Goal: Navigation & Orientation: Find specific page/section

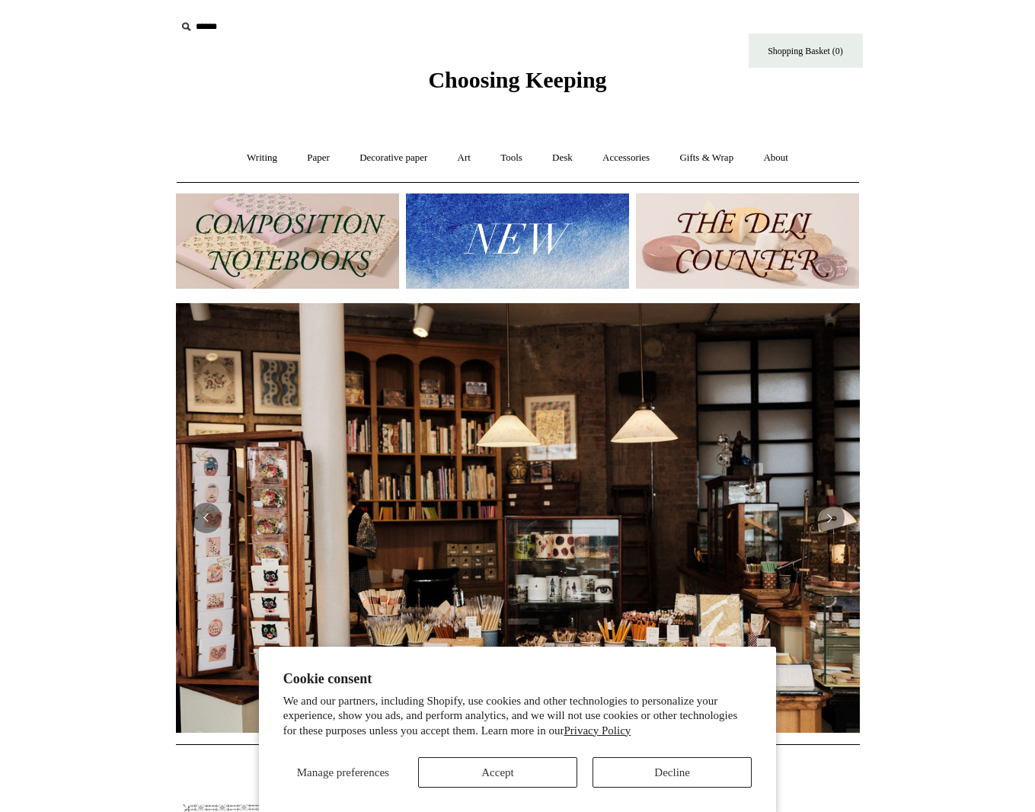
click at [507, 226] on img at bounding box center [517, 240] width 223 height 95
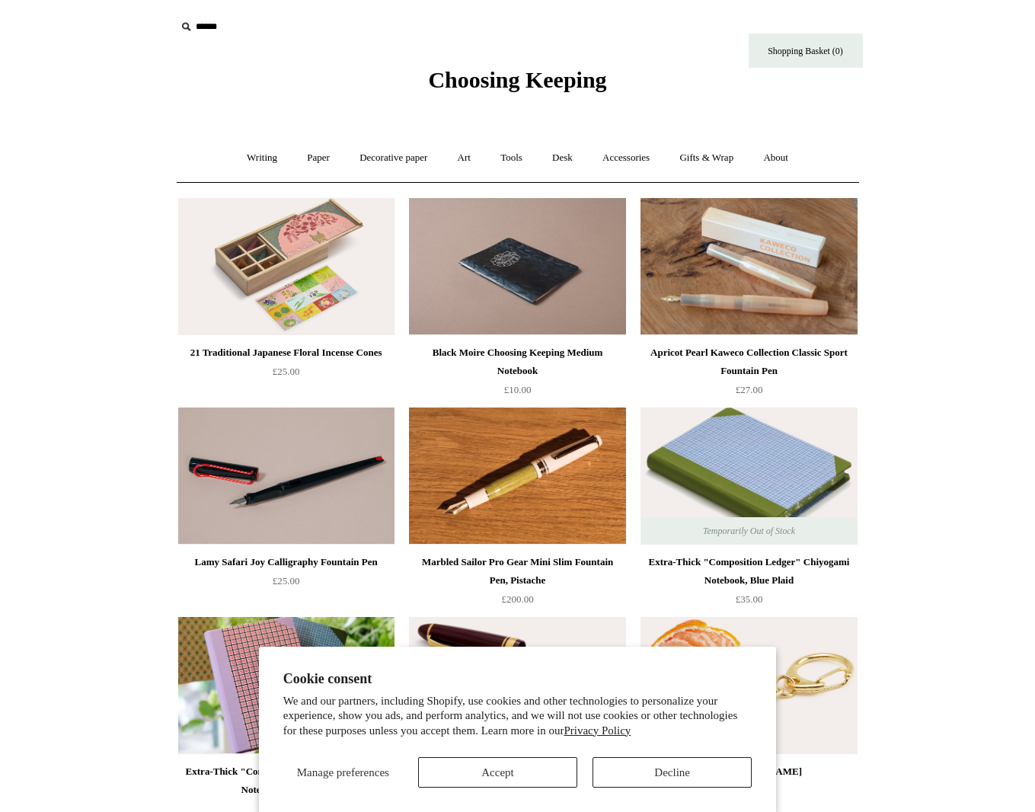
click at [663, 767] on button "Decline" at bounding box center [672, 772] width 159 height 30
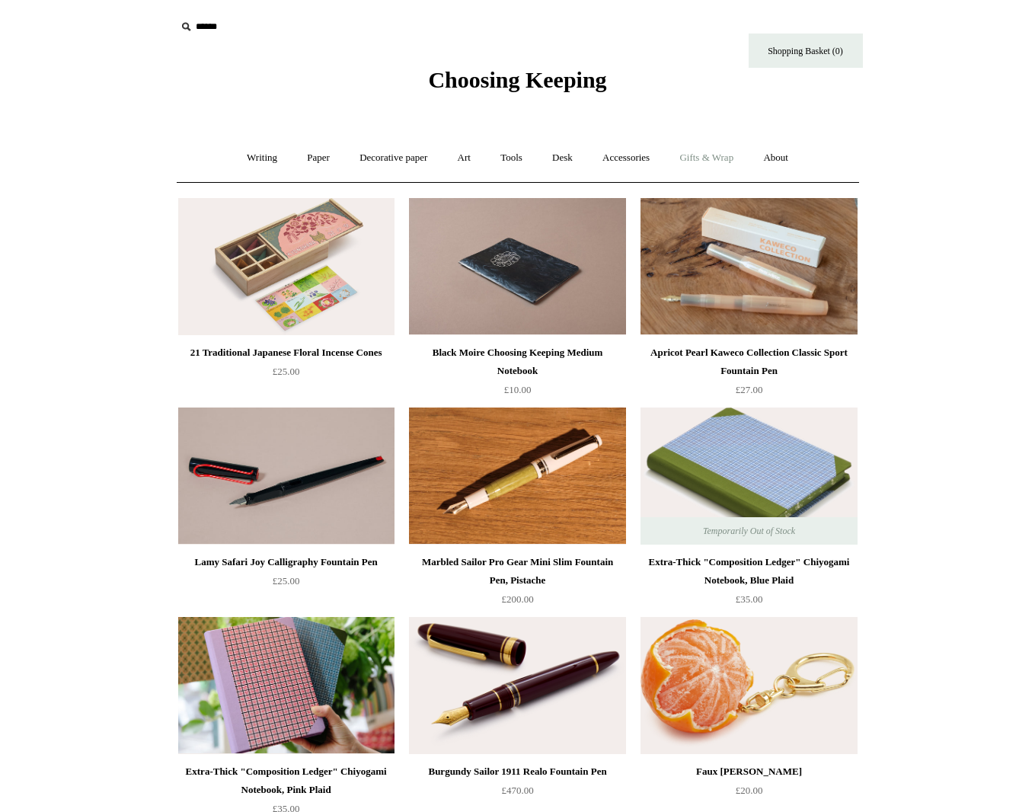
click at [706, 158] on link "Gifts & Wrap +" at bounding box center [707, 158] width 82 height 40
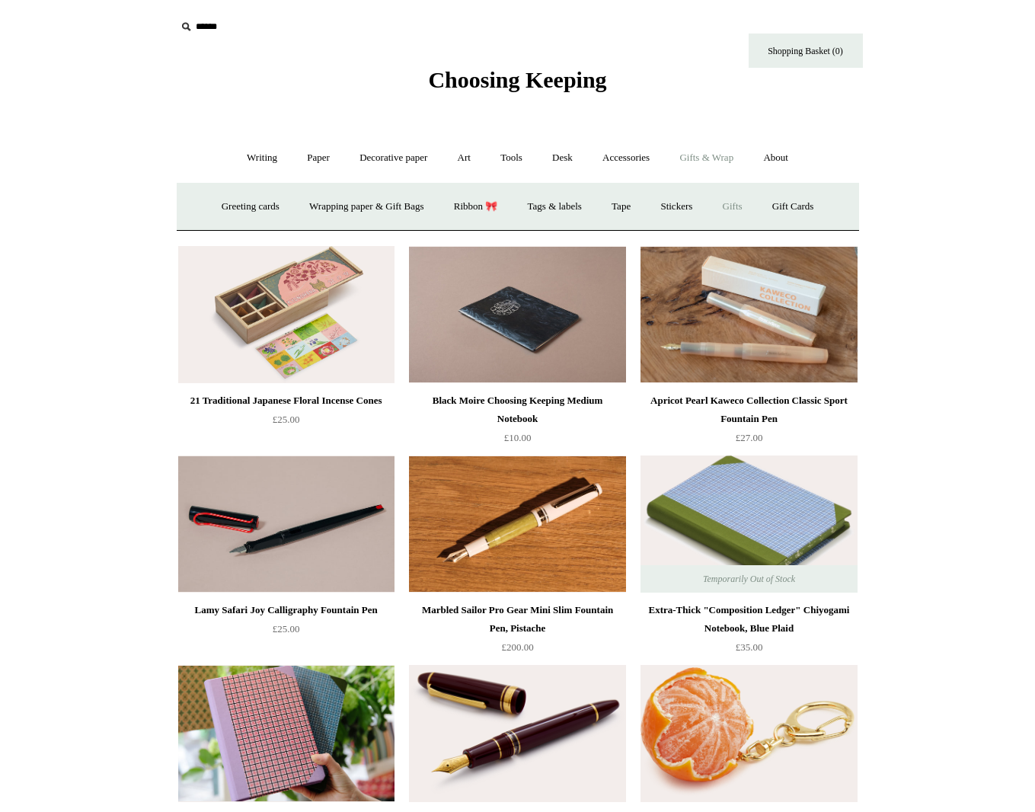
click at [740, 201] on link "Gifts +" at bounding box center [732, 207] width 47 height 40
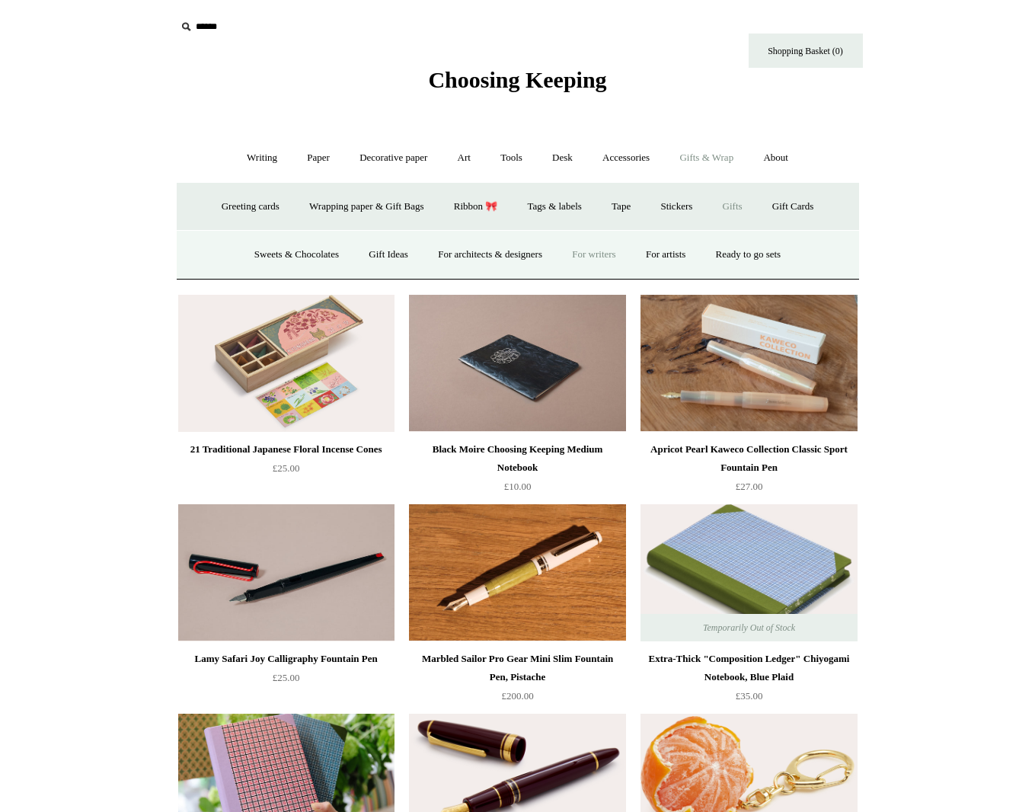
click at [593, 254] on link "For writers" at bounding box center [593, 255] width 71 height 40
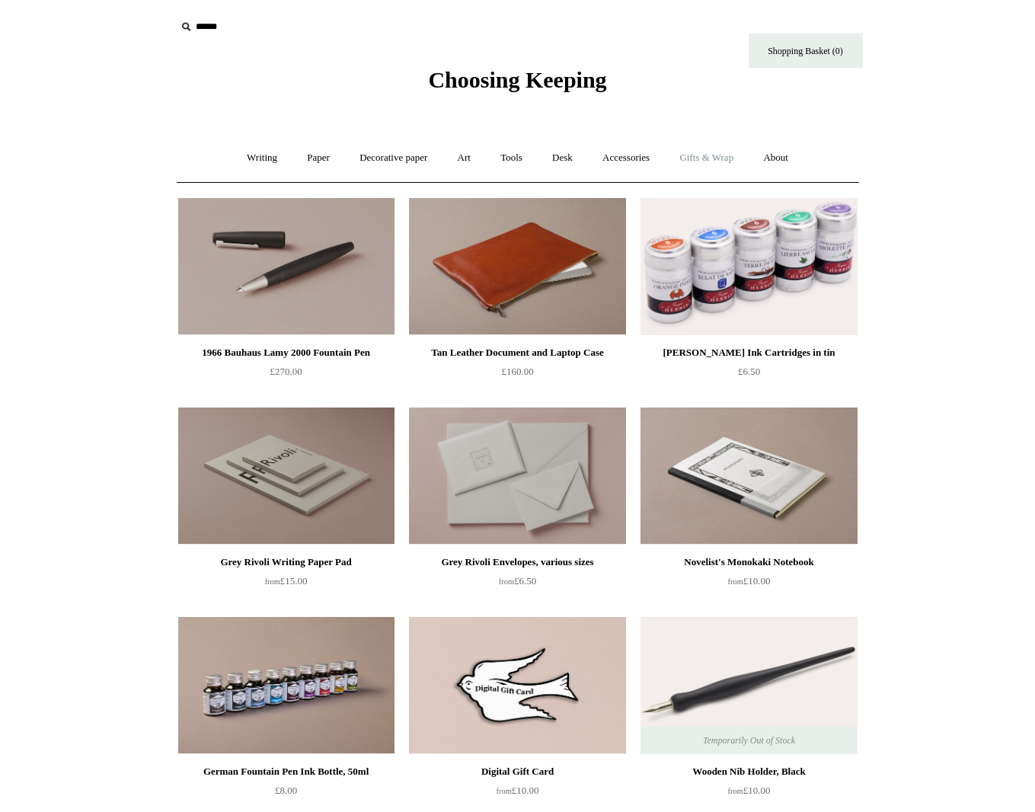
click at [717, 158] on link "Gifts & Wrap +" at bounding box center [707, 158] width 82 height 40
